Goal: Task Accomplishment & Management: Use online tool/utility

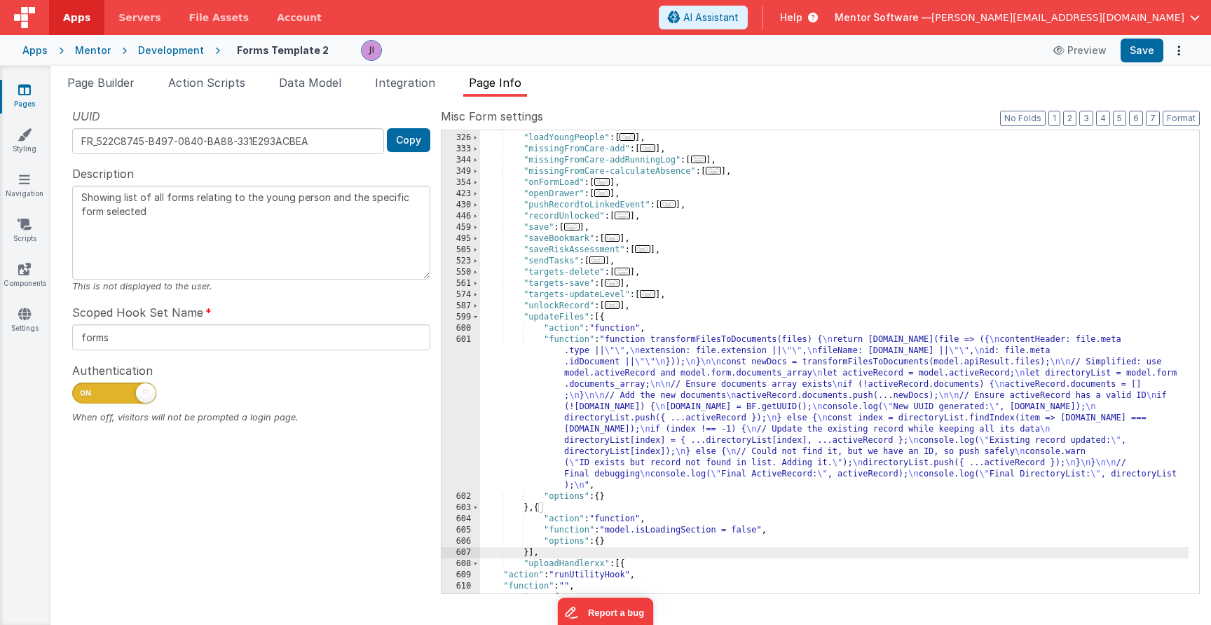
scroll to position [435, 0]
click at [22, 228] on icon at bounding box center [25, 224] width 14 height 14
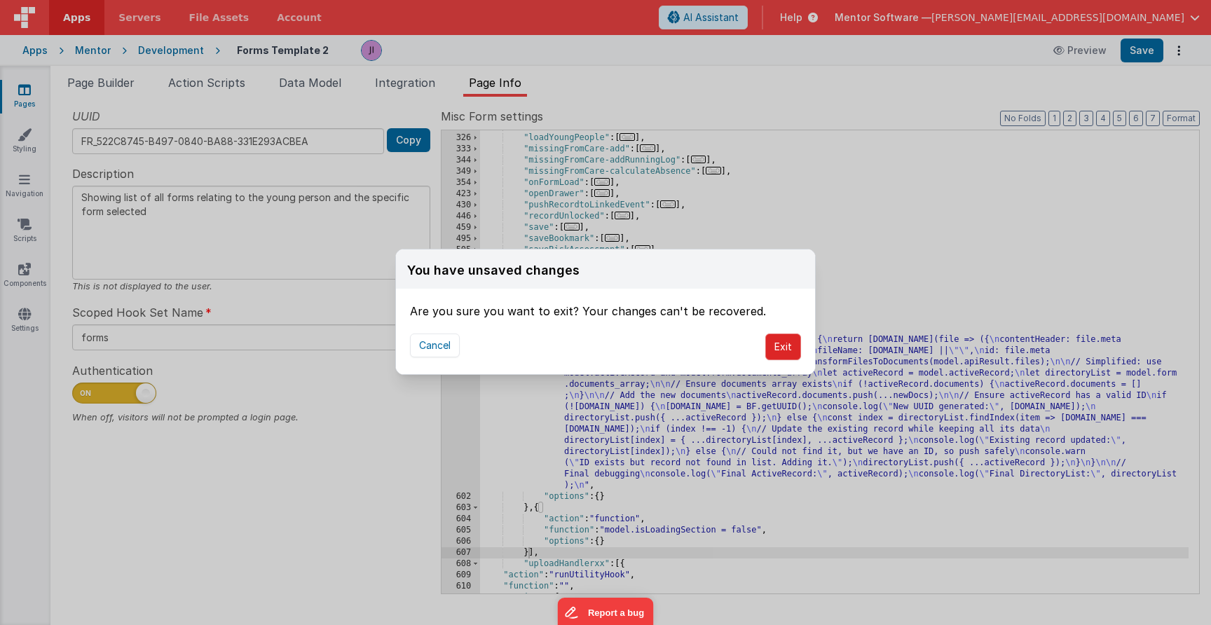
click at [800, 345] on button "Exit" at bounding box center [783, 347] width 36 height 27
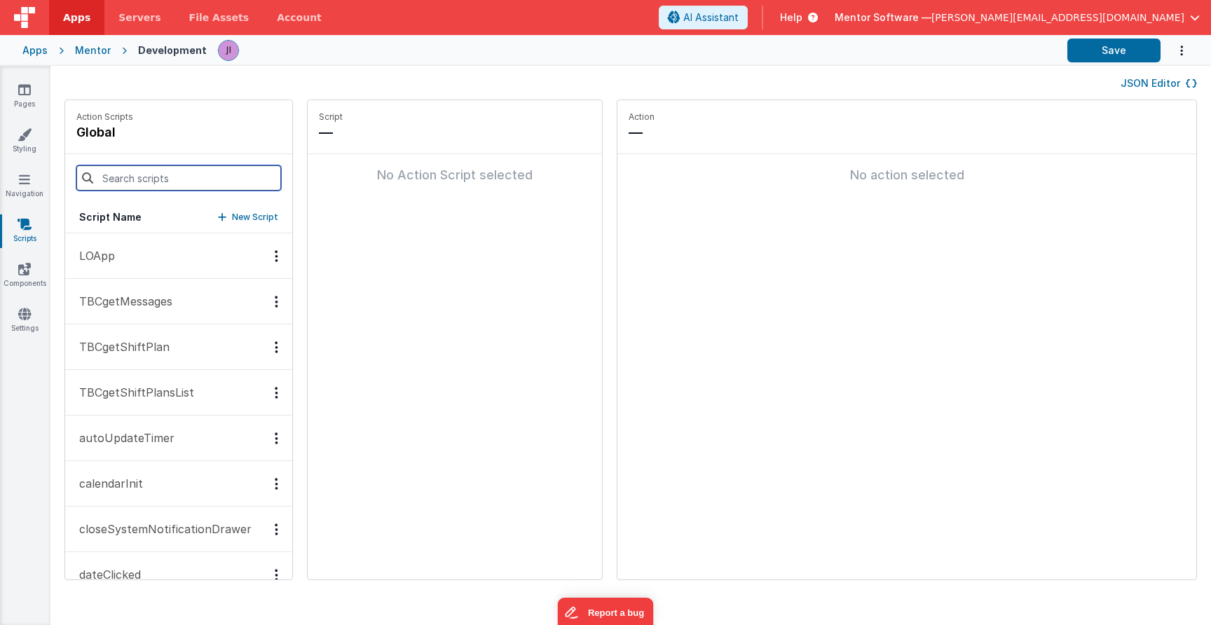
click at [126, 177] on input at bounding box center [178, 177] width 205 height 25
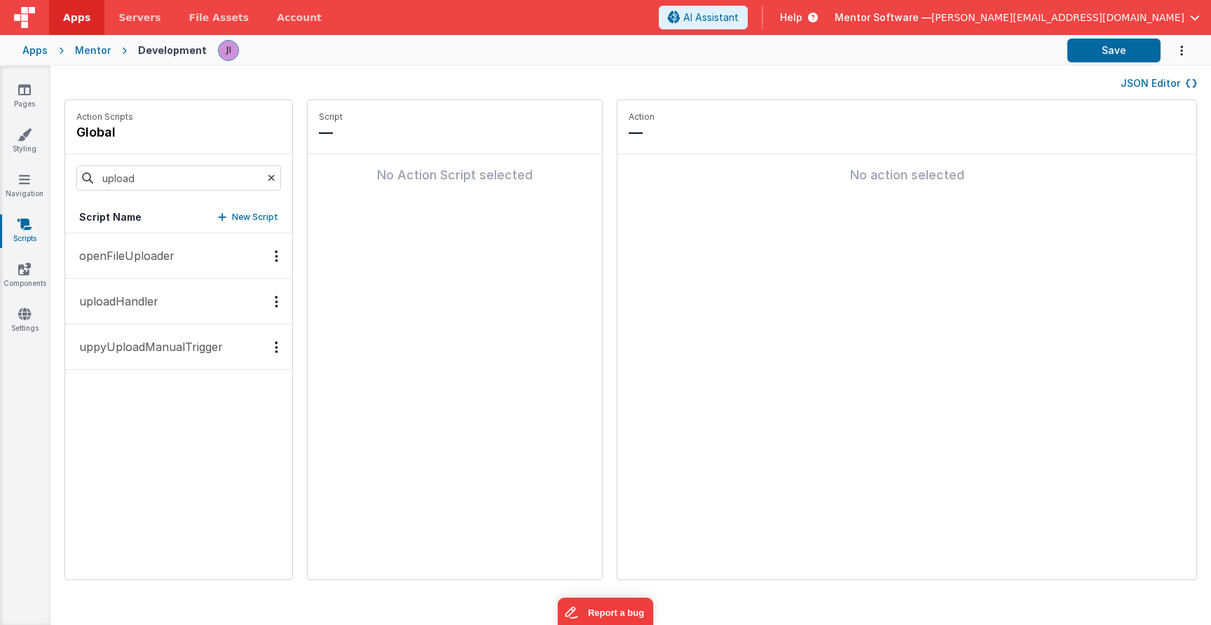
click at [169, 293] on button "uploadHandler" at bounding box center [178, 302] width 227 height 46
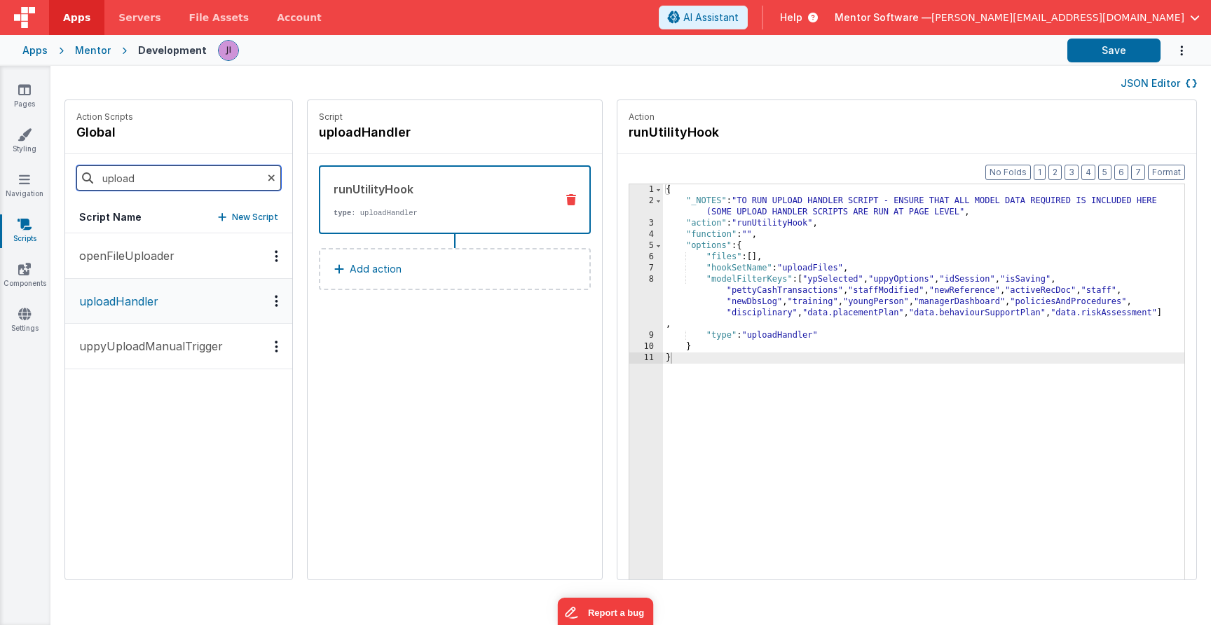
click at [146, 184] on input "upload" at bounding box center [178, 177] width 205 height 25
type input "u"
type input "run"
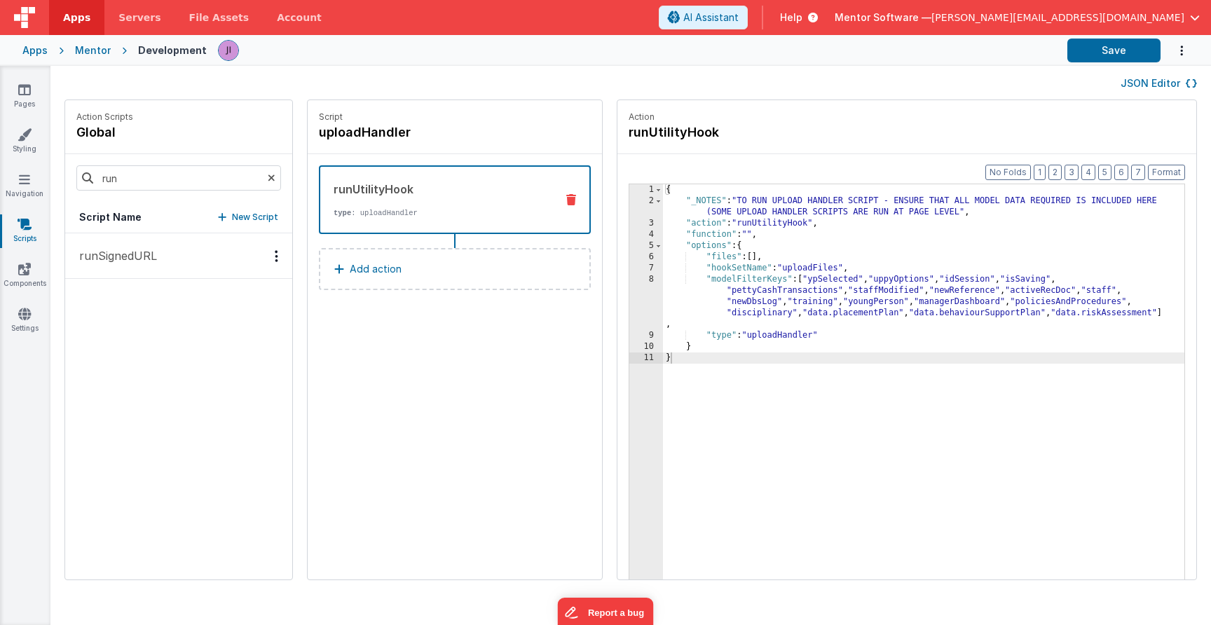
click at [162, 259] on button "runSignedURL" at bounding box center [178, 256] width 227 height 46
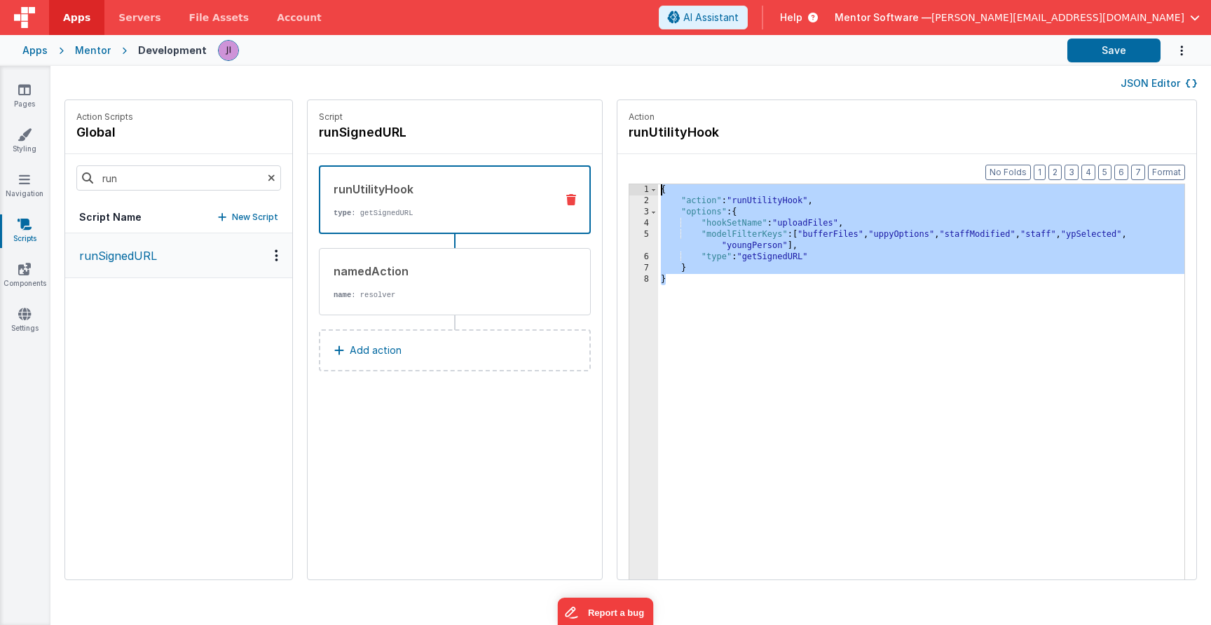
drag, startPoint x: 693, startPoint y: 294, endPoint x: 642, endPoint y: 159, distance: 143.9
click at [642, 159] on div "Format 7 6 5 4 3 2 1 No Folds 1 2 3 4 5 6 7 8 { "action" : "runUtilityHook" , "…" at bounding box center [906, 393] width 579 height 479
click at [86, 47] on div "Mentor" at bounding box center [93, 50] width 36 height 14
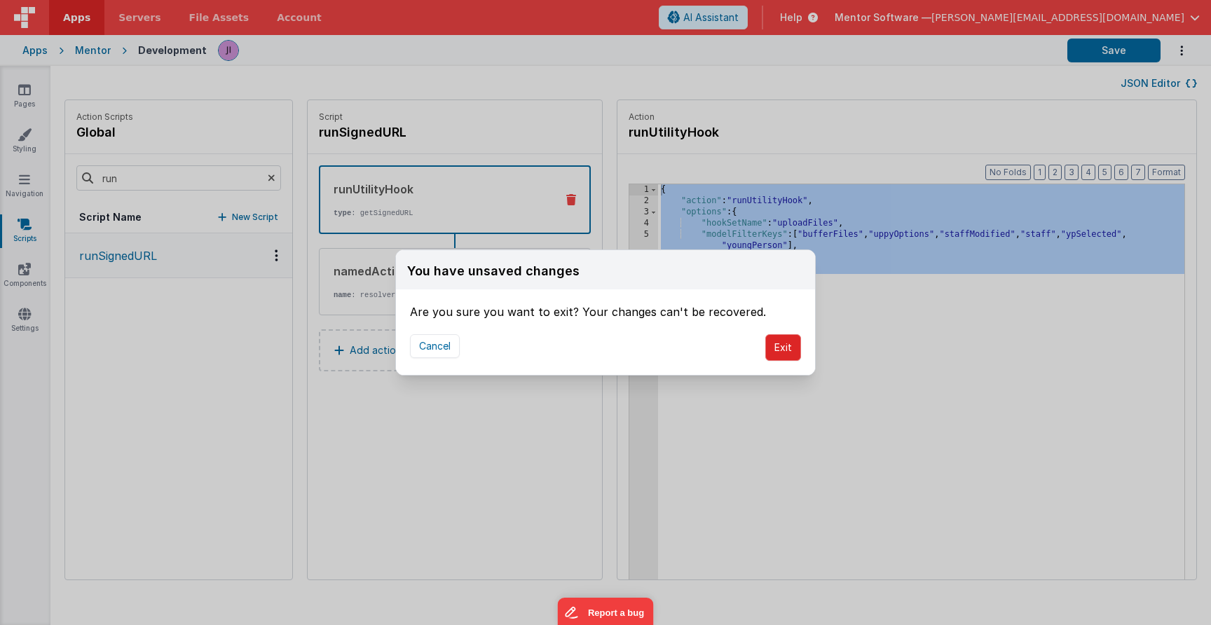
click at [778, 344] on button "Exit" at bounding box center [783, 347] width 36 height 27
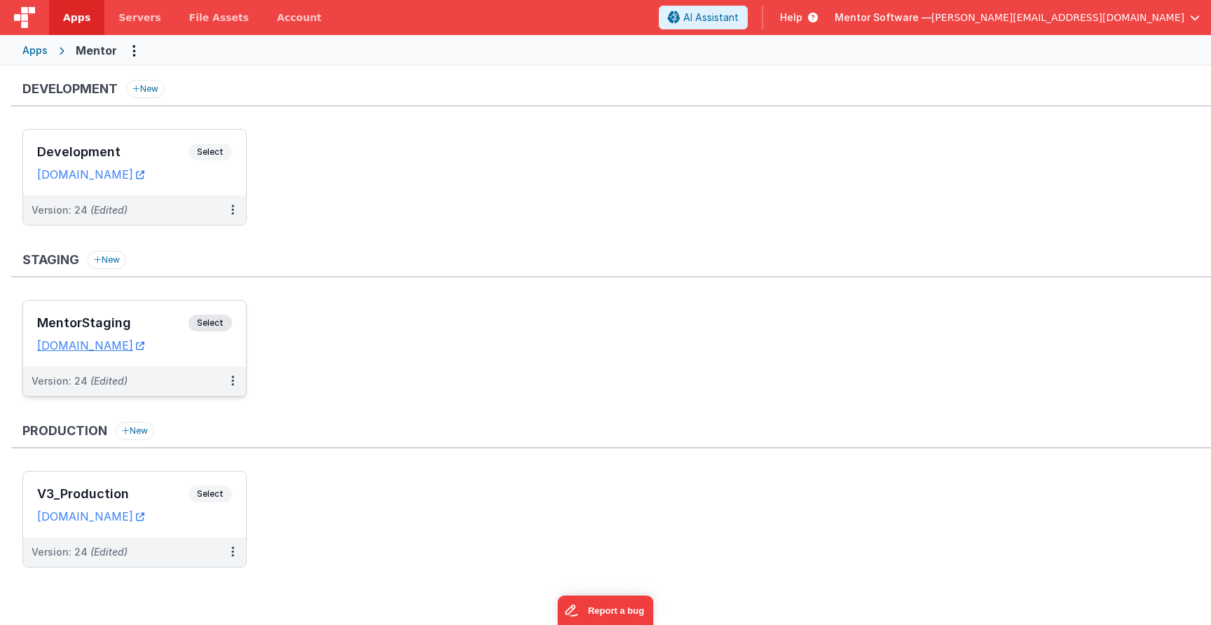
click at [207, 317] on span "Select" at bounding box center [209, 323] width 43 height 17
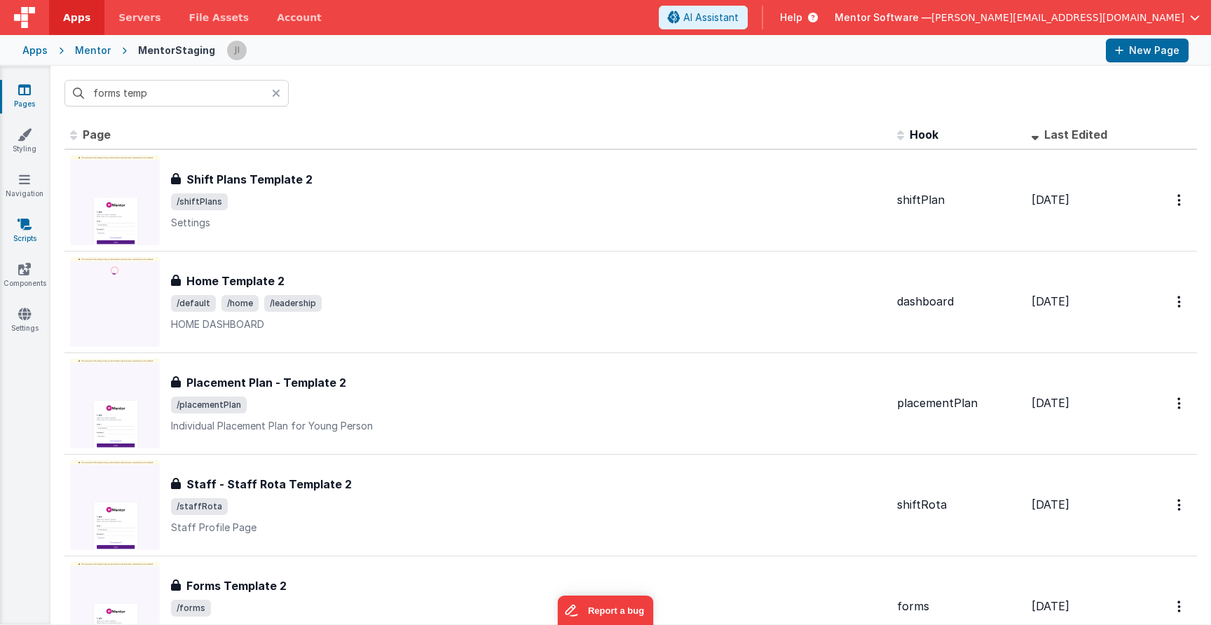
click at [30, 234] on link "Scripts" at bounding box center [24, 231] width 50 height 28
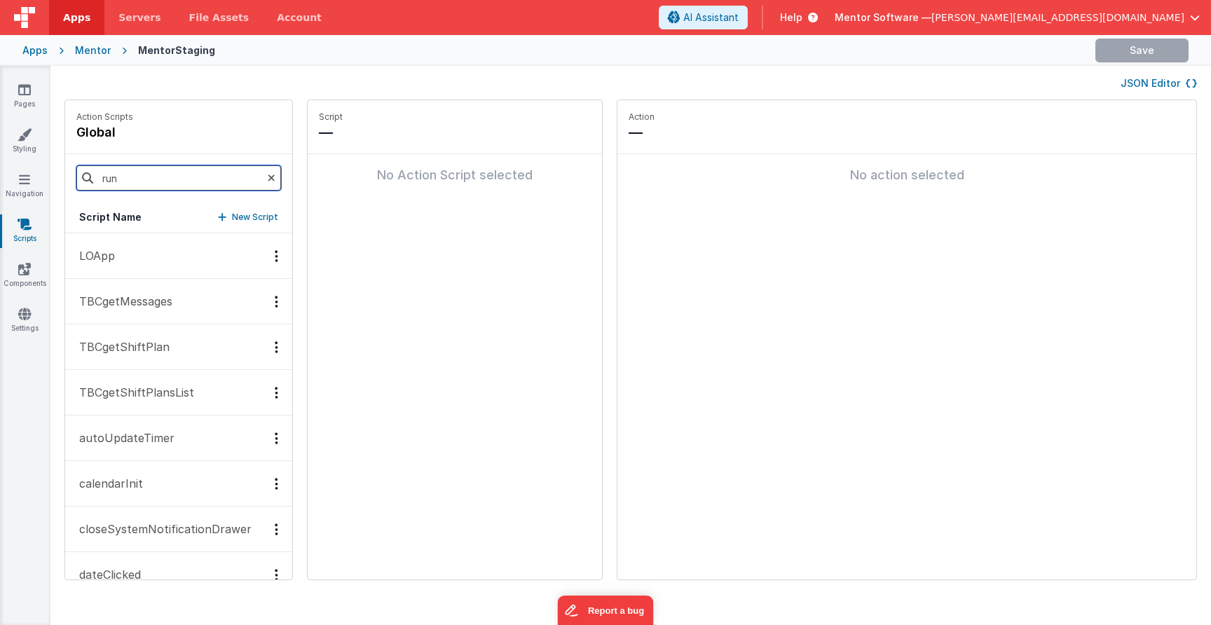
click at [184, 187] on input "run" at bounding box center [178, 177] width 205 height 25
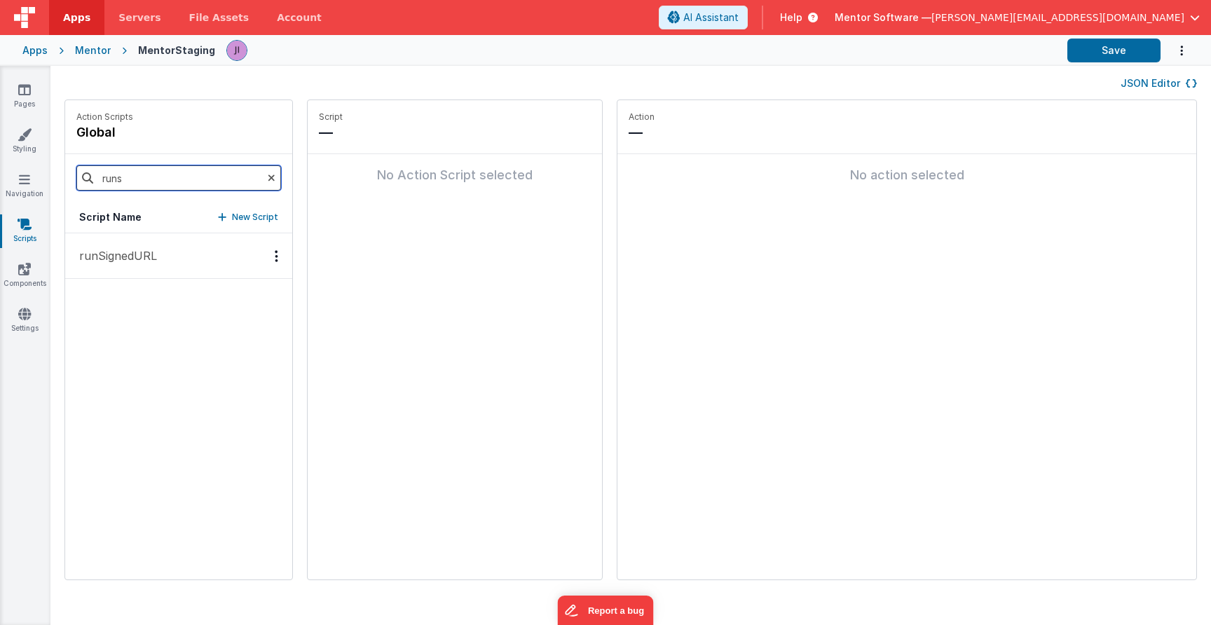
type input "runs"
click at [185, 248] on button "runSignedURL" at bounding box center [178, 256] width 227 height 46
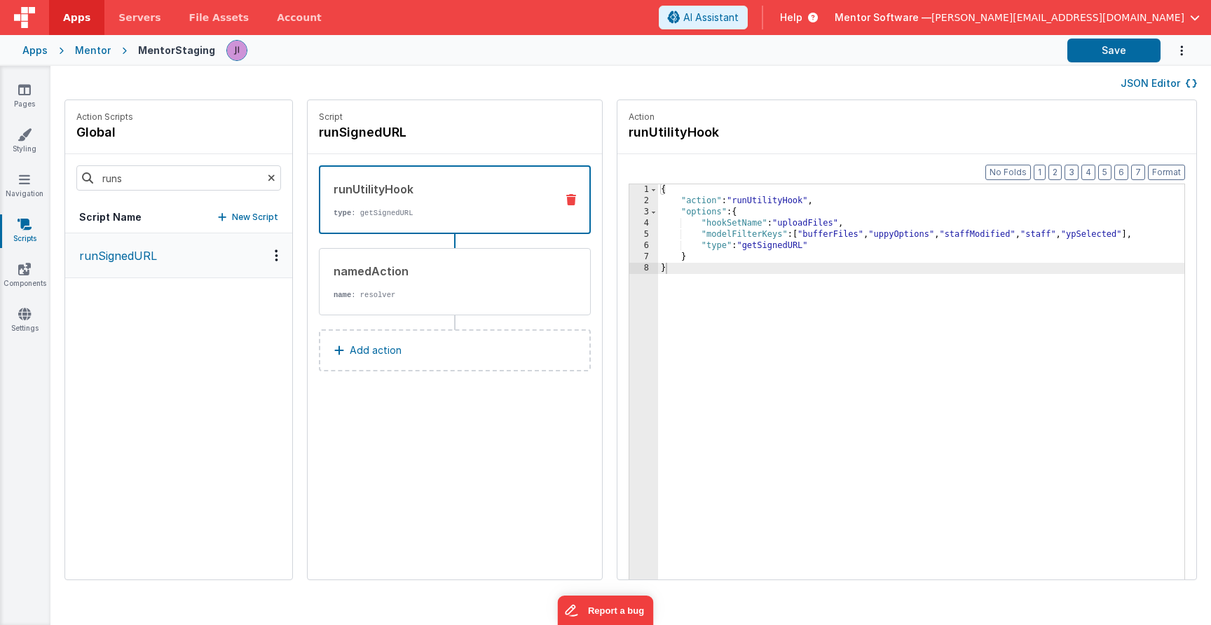
drag, startPoint x: 1149, startPoint y: 231, endPoint x: 1168, endPoint y: 231, distance: 18.9
click at [1149, 231] on div "{ "action" : "runUtilityHook" , "options" : { "hookSetName" : "uploadFiles" , "…" at bounding box center [921, 414] width 526 height 461
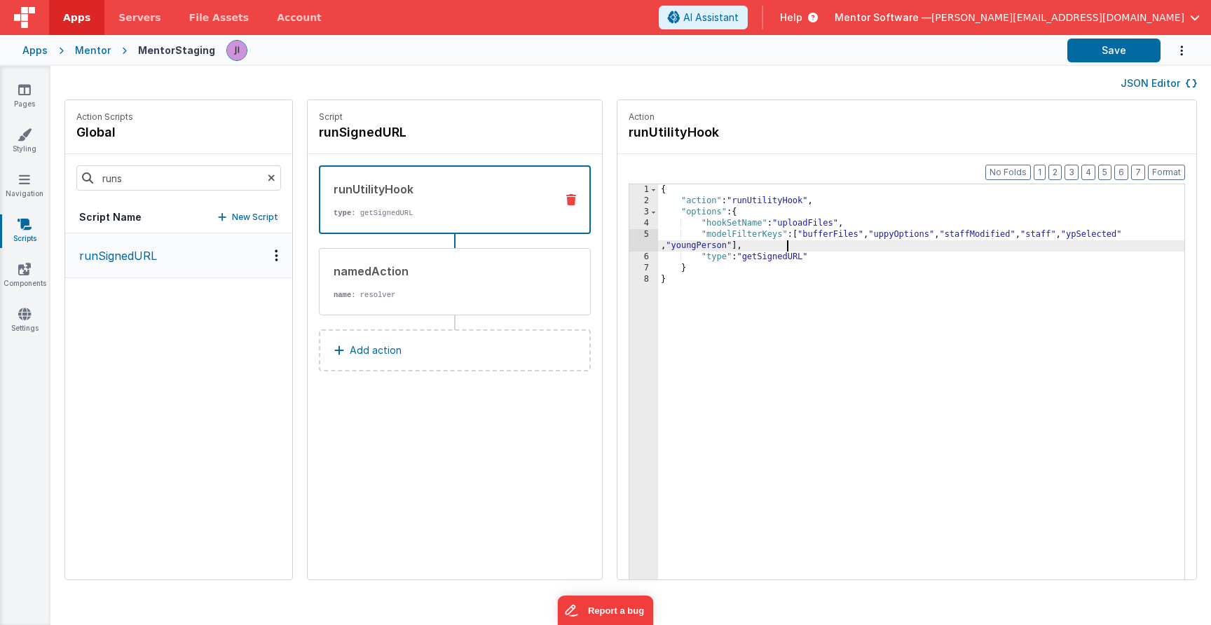
click at [1052, 339] on div "{ "action" : "runUtilityHook" , "options" : { "hookSetName" : "uploadFiles" , "…" at bounding box center [921, 414] width 526 height 461
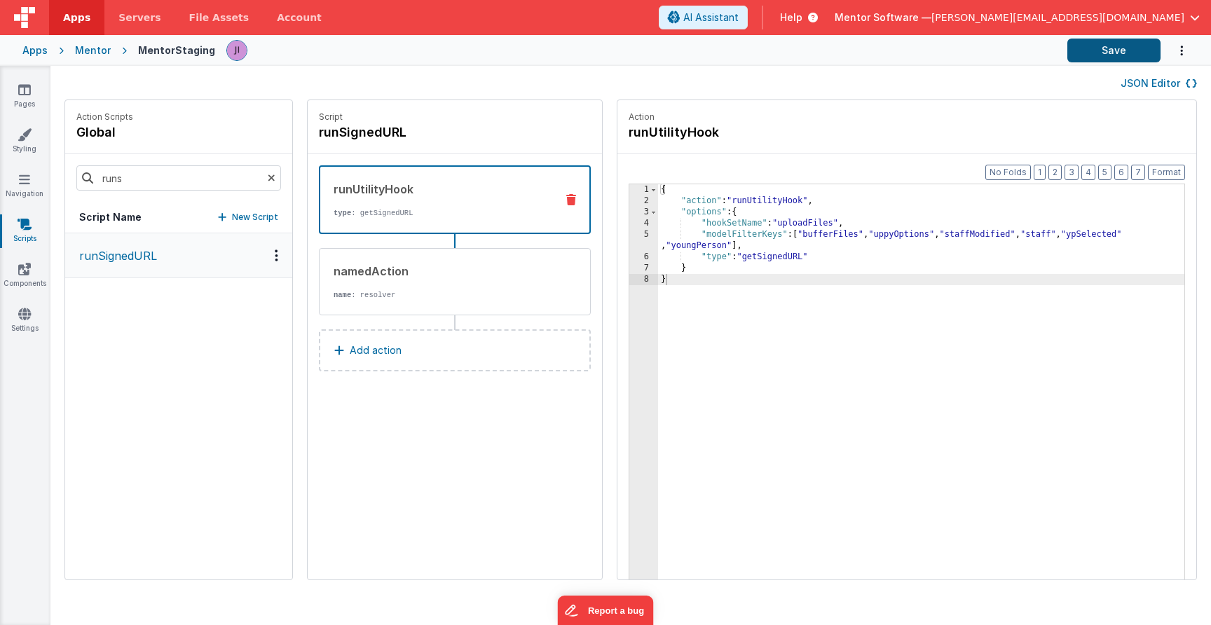
click at [1123, 56] on button "Save" at bounding box center [1113, 51] width 93 height 24
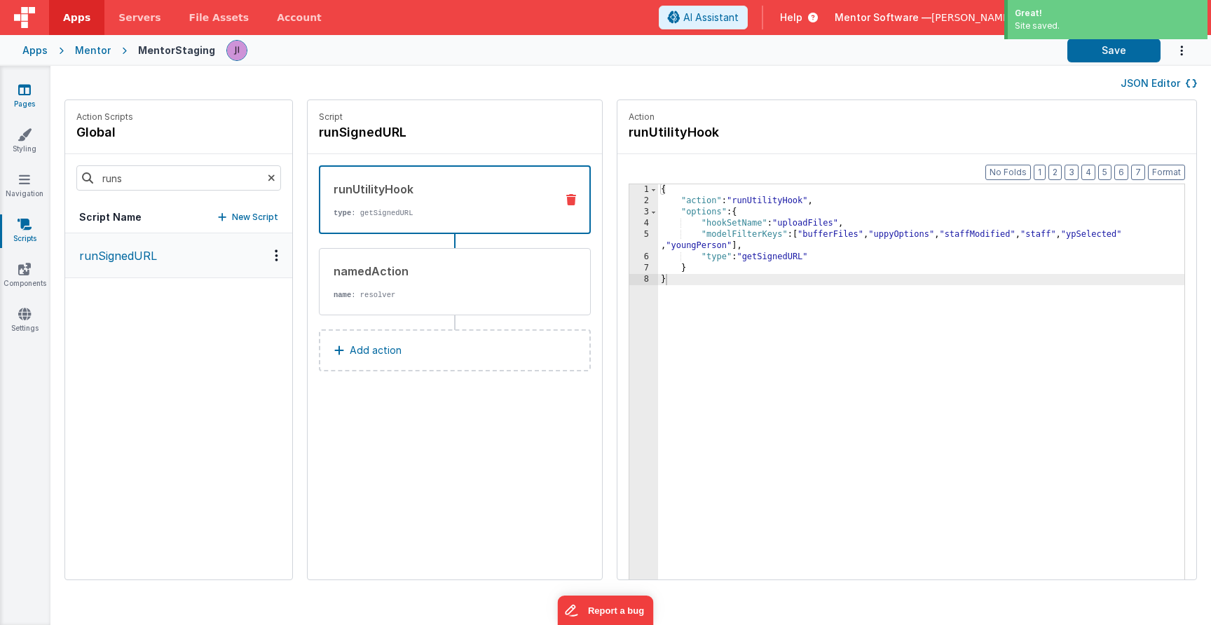
click at [26, 103] on link "Pages" at bounding box center [24, 97] width 50 height 28
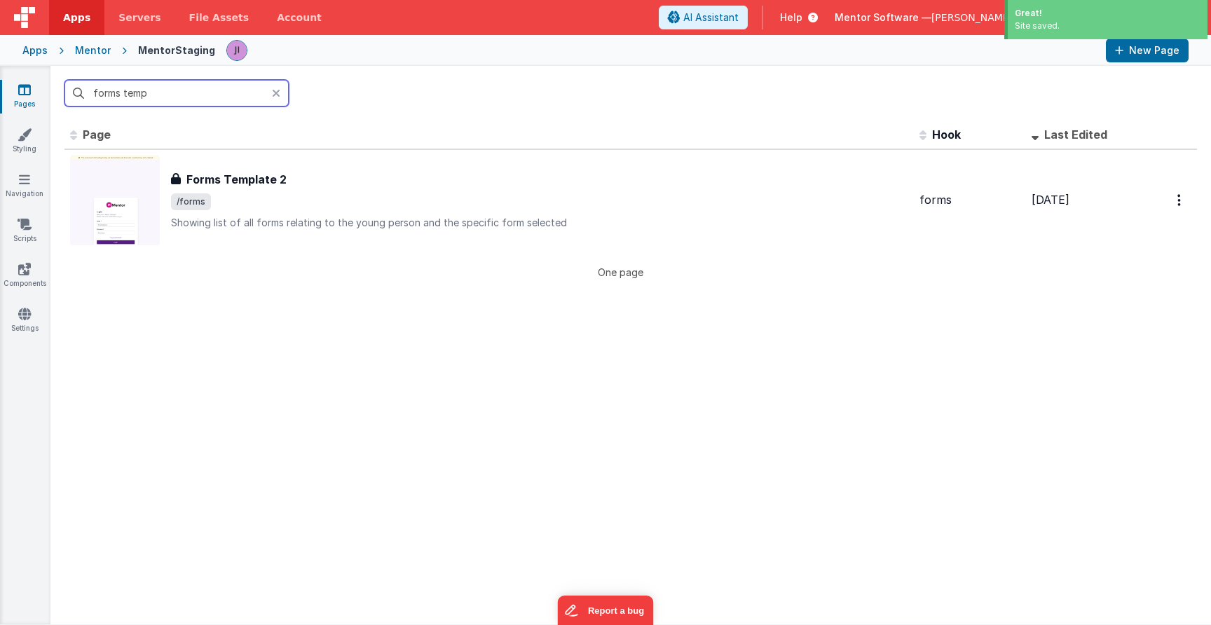
click at [101, 97] on input "forms temp" at bounding box center [176, 93] width 224 height 27
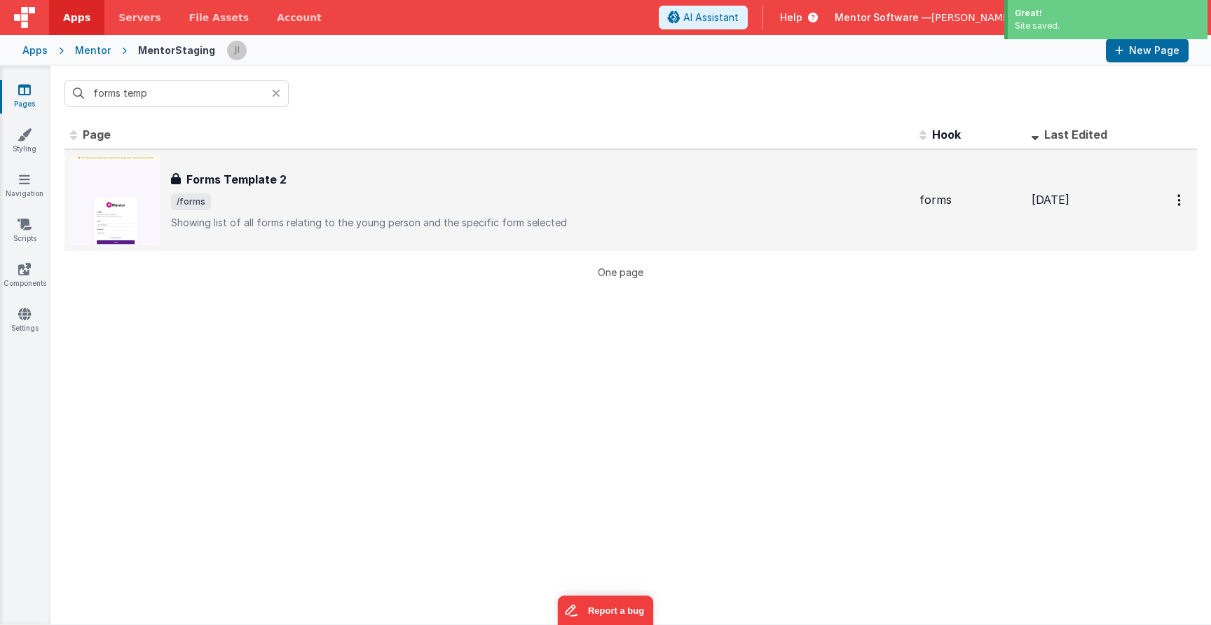
click at [320, 196] on span "/forms" at bounding box center [539, 201] width 737 height 17
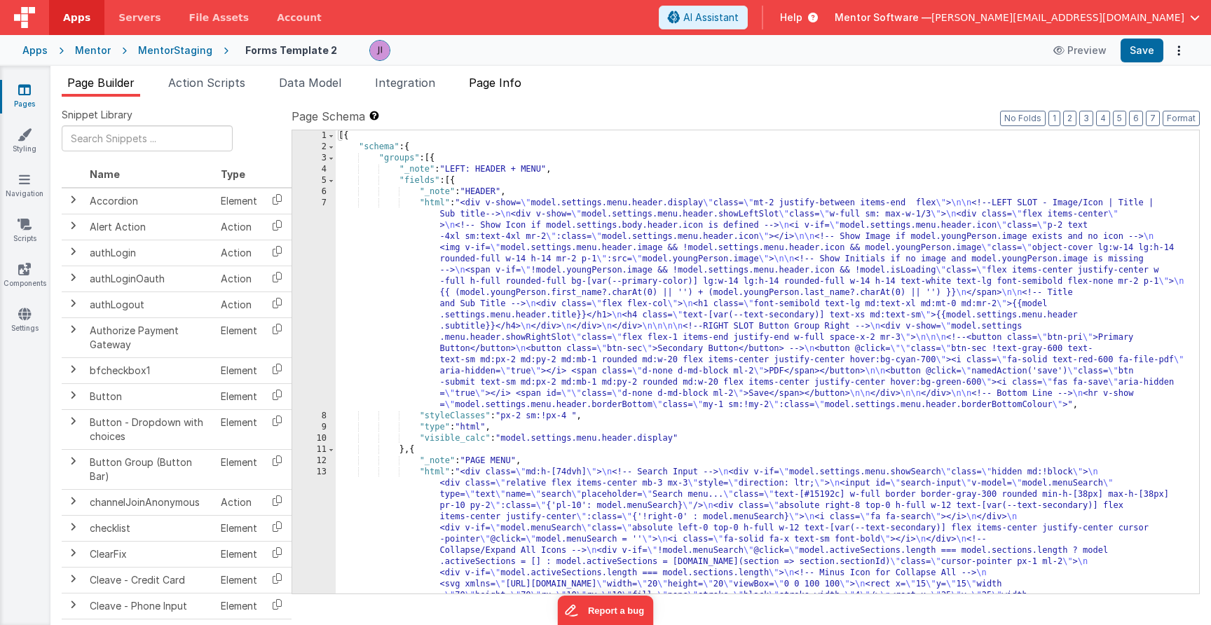
click at [496, 95] on li "Page Info" at bounding box center [495, 85] width 64 height 22
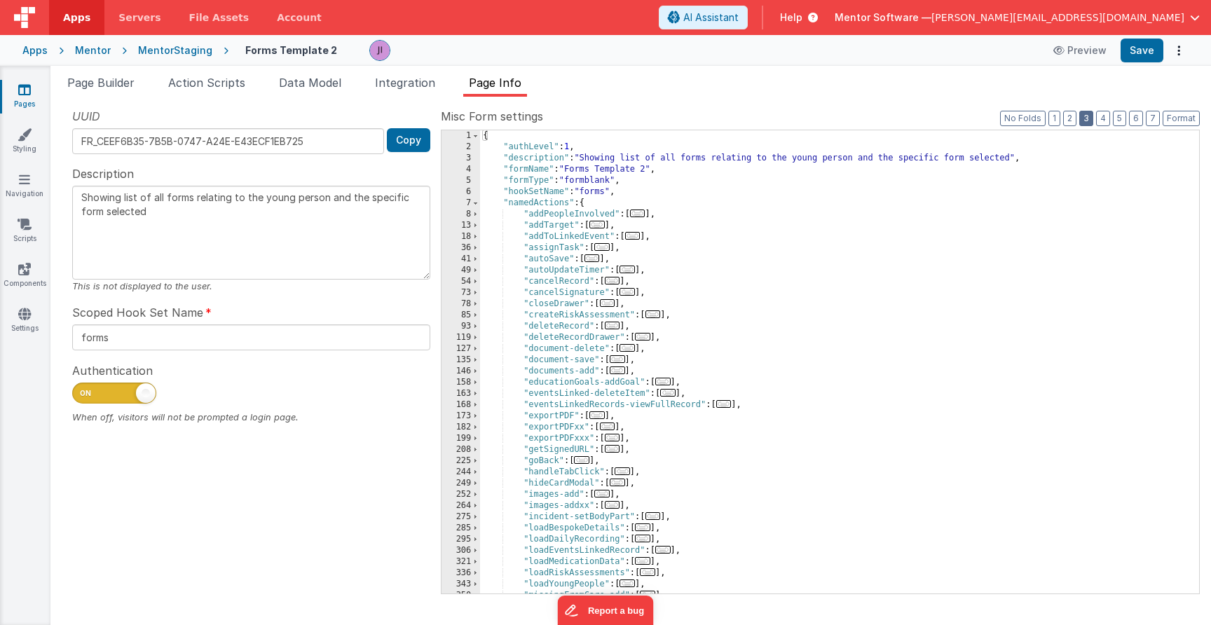
click at [1093, 123] on button "3" at bounding box center [1086, 118] width 14 height 15
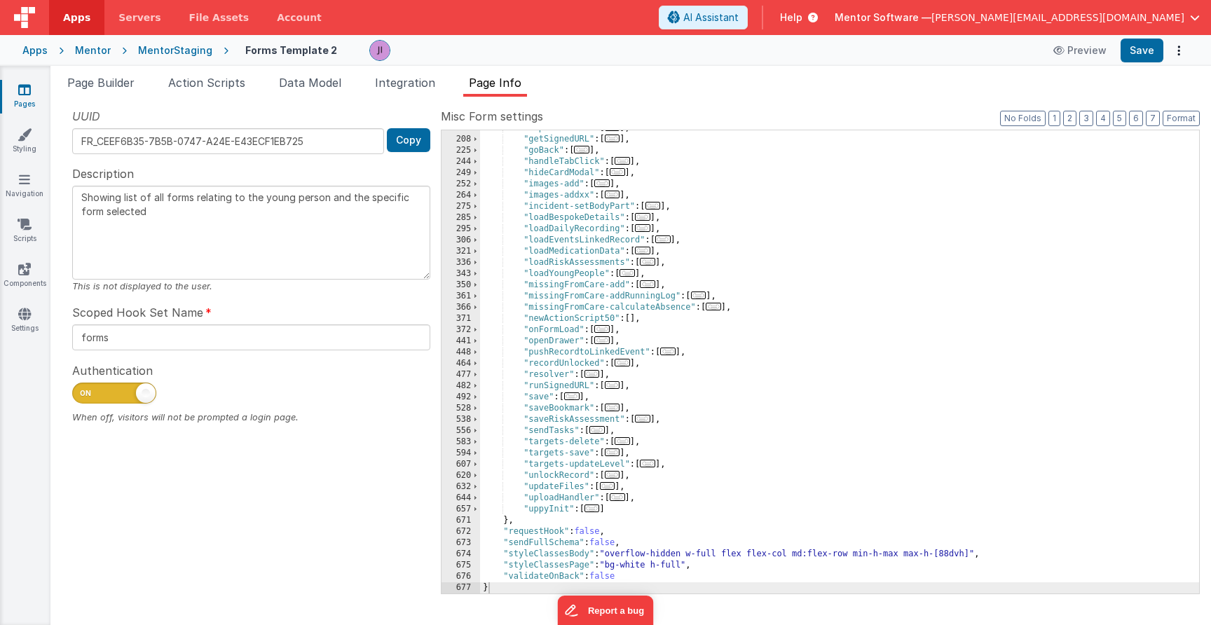
scroll to position [310, 0]
click at [619, 386] on span "..." at bounding box center [612, 385] width 15 height 8
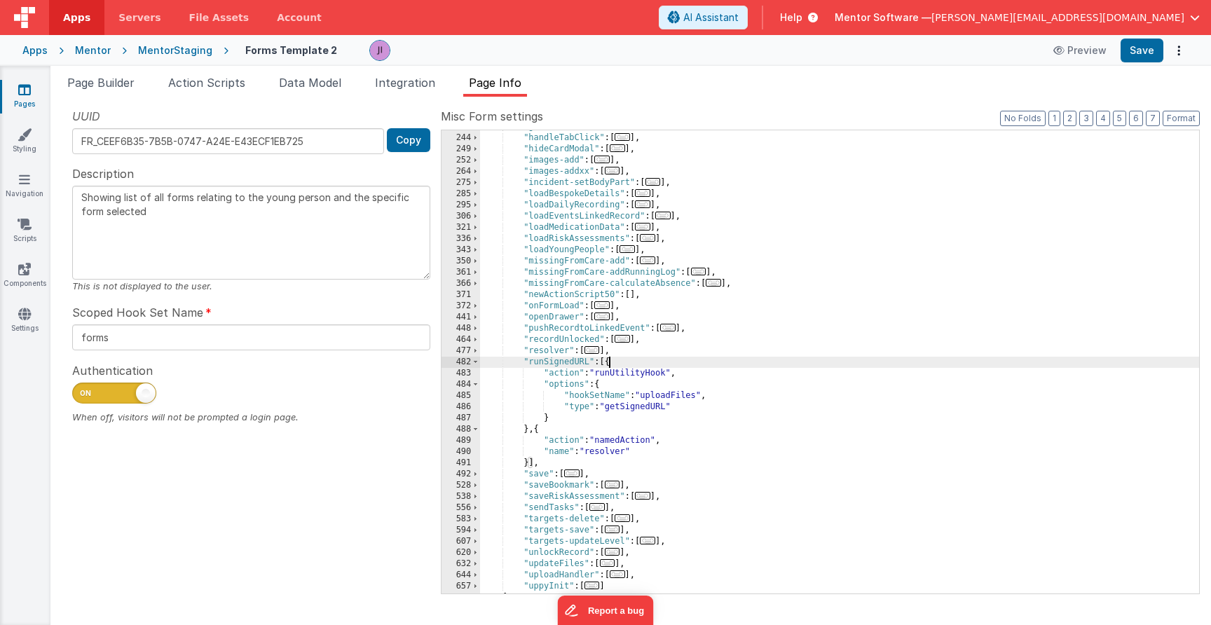
scroll to position [336, 0]
click at [81, 49] on div "Mentor" at bounding box center [93, 50] width 36 height 14
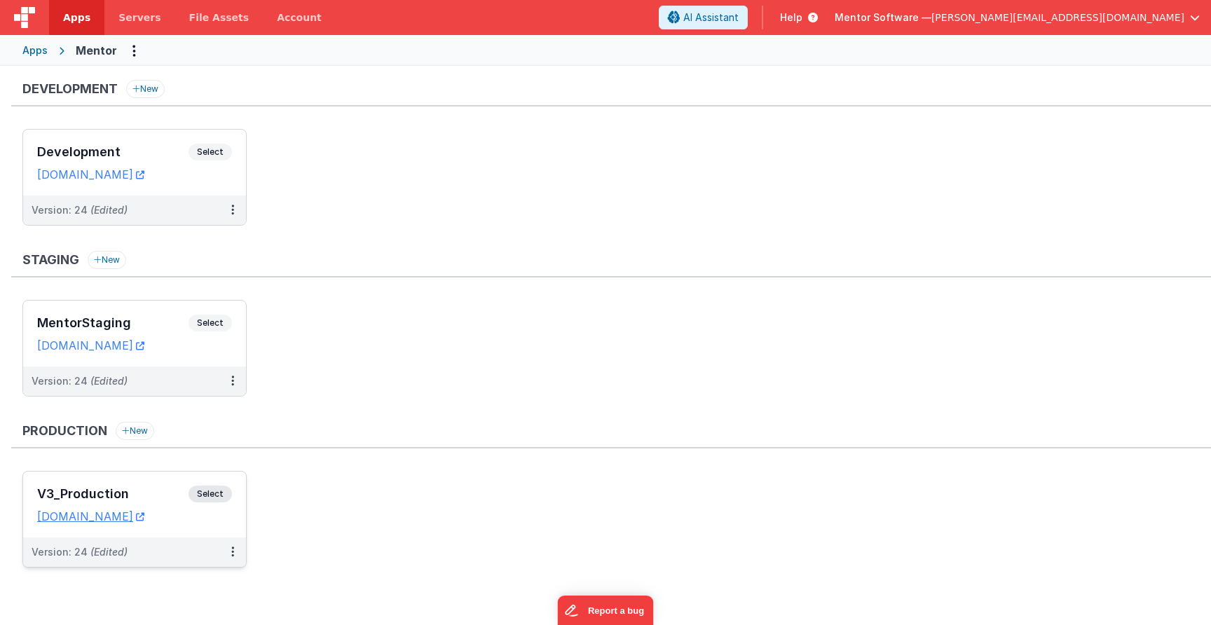
click at [214, 495] on span "Select" at bounding box center [209, 494] width 43 height 17
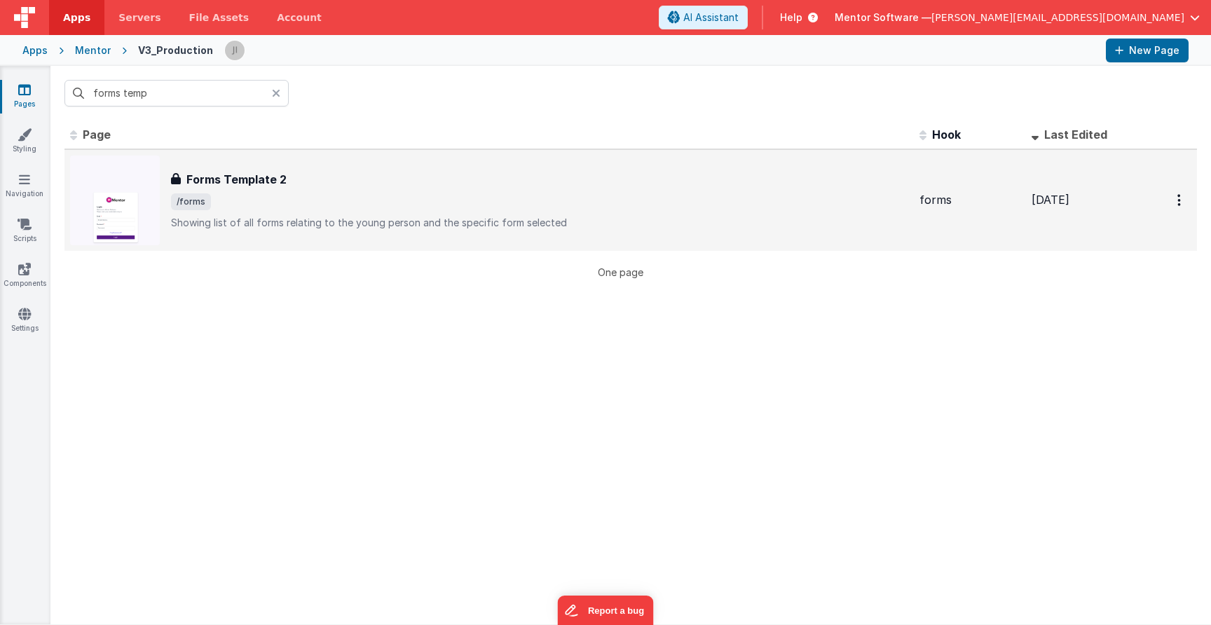
click at [359, 219] on p "Showing list of all forms relating to the young person and the specific form se…" at bounding box center [539, 223] width 737 height 14
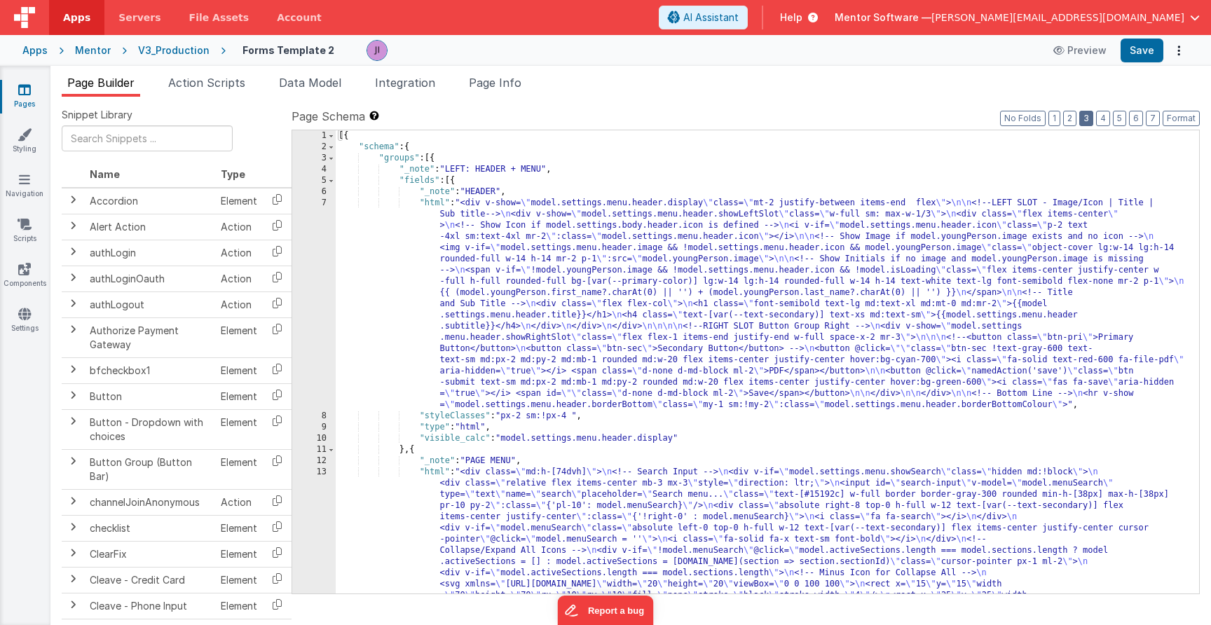
click at [1084, 122] on button "3" at bounding box center [1086, 118] width 14 height 15
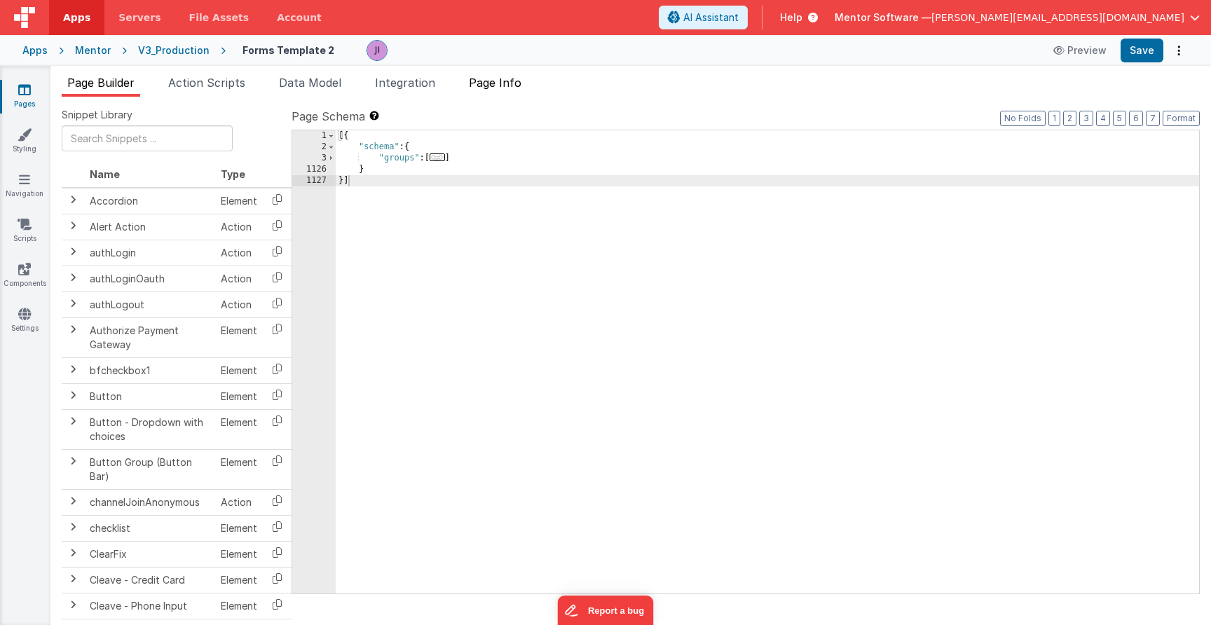
click at [502, 75] on li "Page Info" at bounding box center [495, 85] width 64 height 22
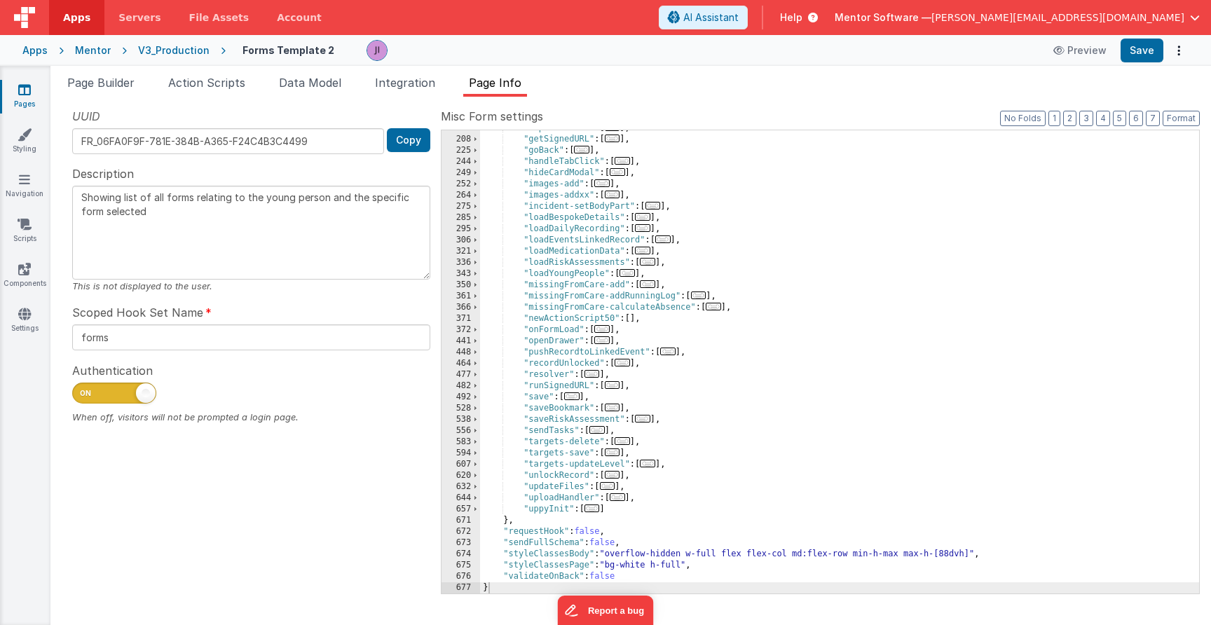
scroll to position [310, 0]
click at [29, 238] on link "Scripts" at bounding box center [24, 231] width 50 height 28
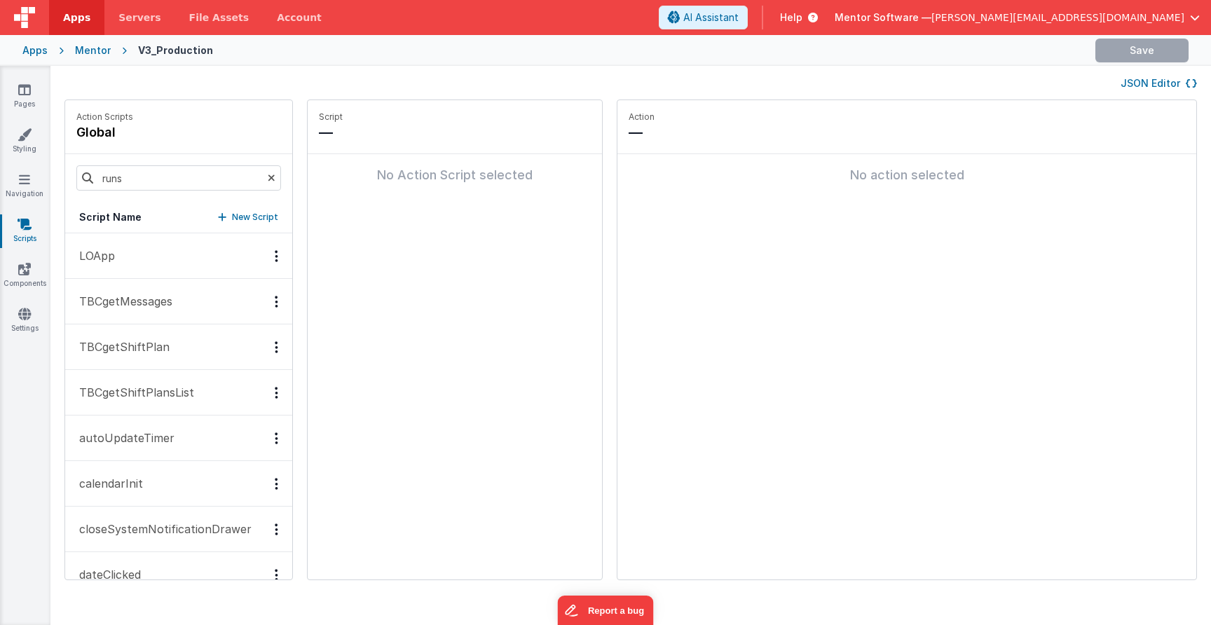
click at [93, 186] on div "runs" at bounding box center [178, 178] width 227 height 48
click at [148, 172] on input "runs" at bounding box center [178, 177] width 205 height 25
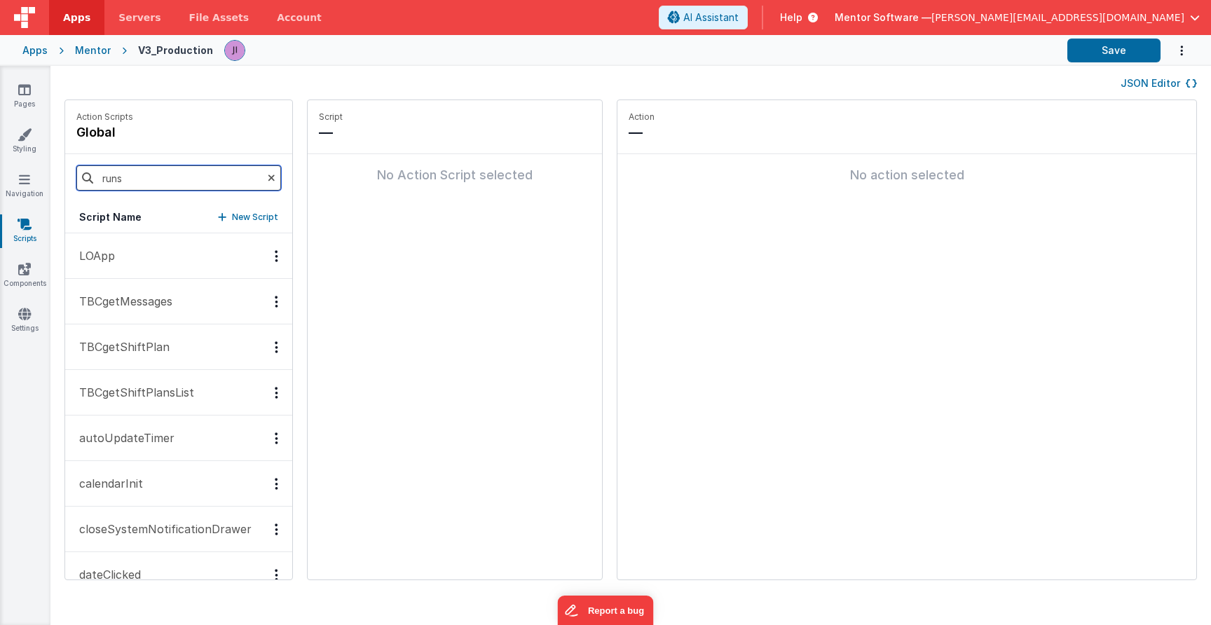
click at [149, 172] on input "runs" at bounding box center [178, 177] width 205 height 25
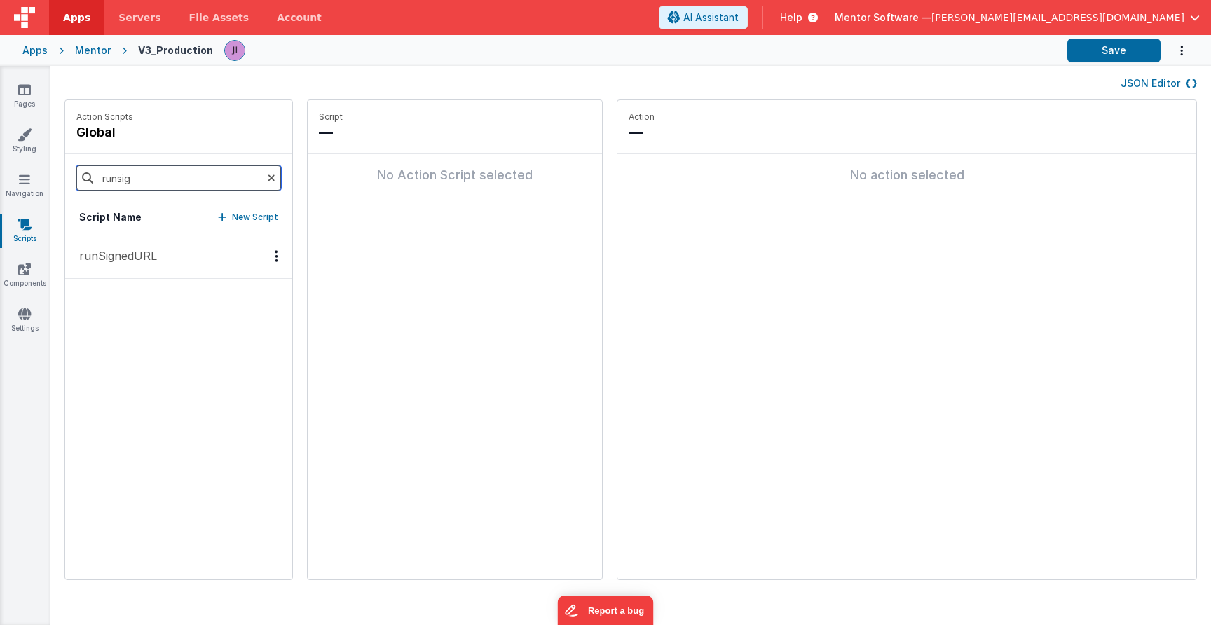
type input "runs"
click at [145, 265] on button "runSignedURL" at bounding box center [178, 256] width 227 height 46
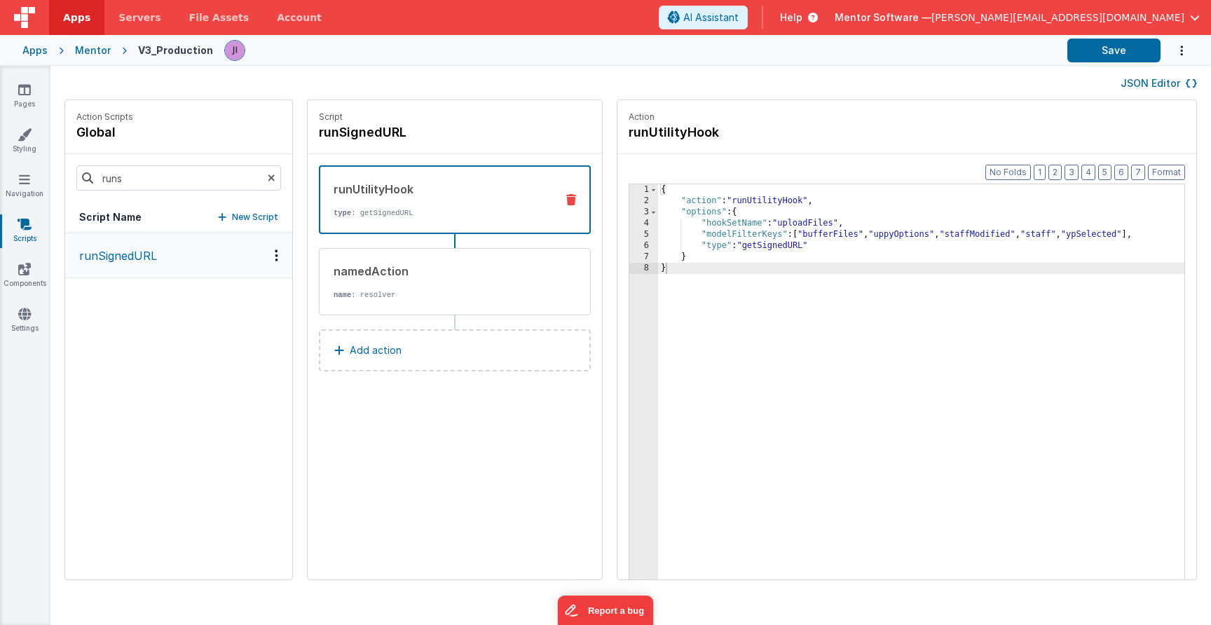
click at [1146, 236] on div "{ "action" : "runUtilityHook" , "options" : { "hookSetName" : "uploadFiles" , "…" at bounding box center [921, 414] width 526 height 461
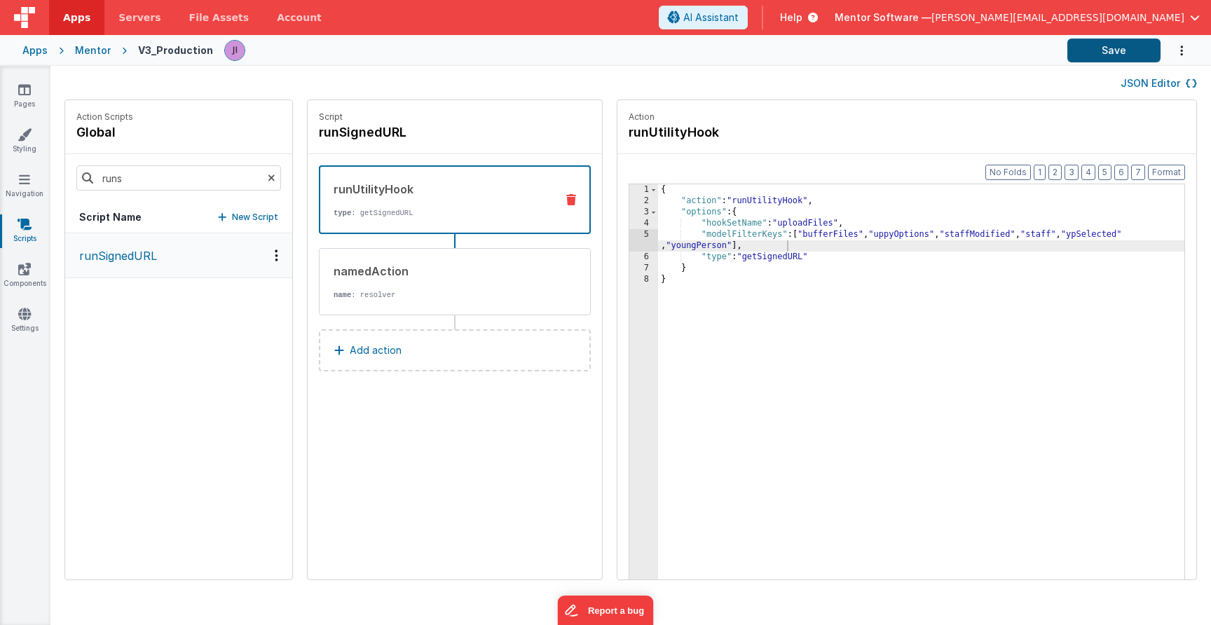
click at [1090, 39] on button "Save" at bounding box center [1113, 51] width 93 height 24
click at [26, 95] on icon at bounding box center [24, 90] width 13 height 14
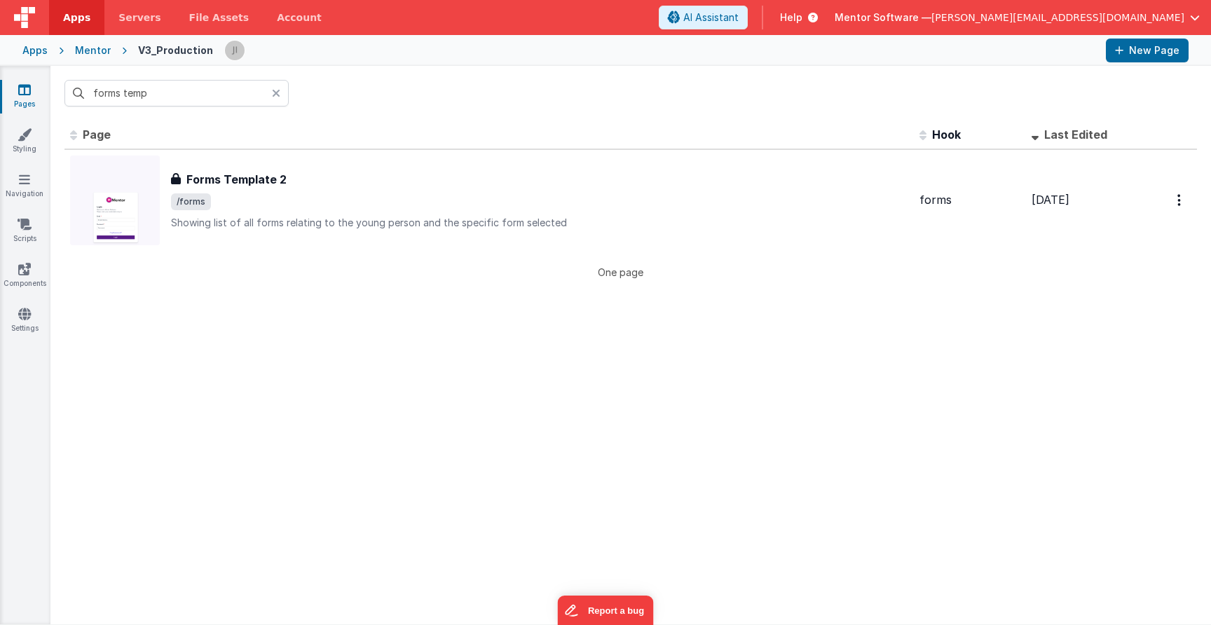
click at [83, 48] on div "Mentor" at bounding box center [93, 50] width 36 height 14
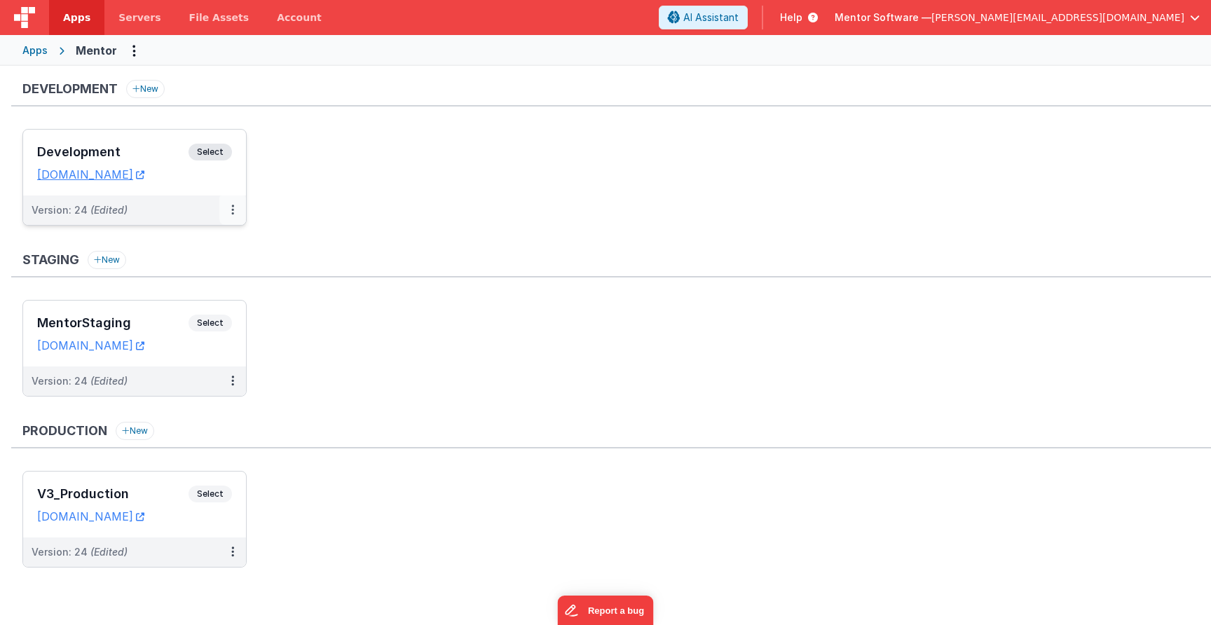
click at [233, 210] on icon at bounding box center [232, 210] width 3 height 1
click at [287, 214] on div at bounding box center [605, 312] width 1211 height 625
click at [238, 389] on button at bounding box center [232, 380] width 27 height 29
click at [320, 395] on div at bounding box center [605, 312] width 1211 height 625
click at [209, 154] on span "Select" at bounding box center [209, 152] width 43 height 17
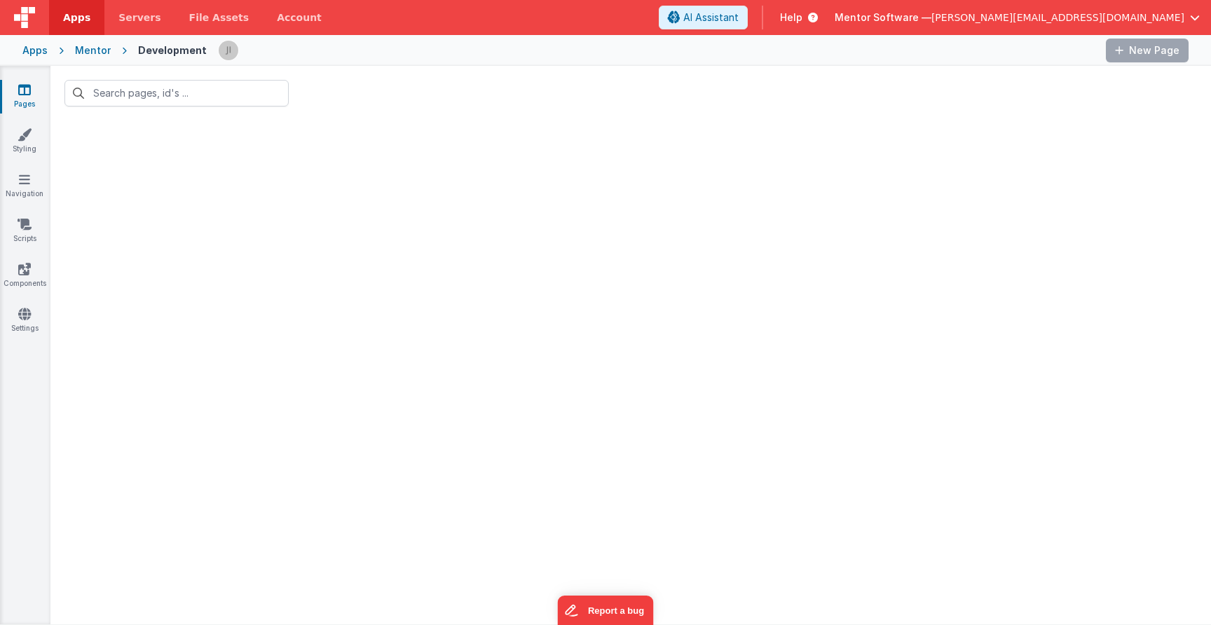
type input "forms temp"
